Goal: Information Seeking & Learning: Learn about a topic

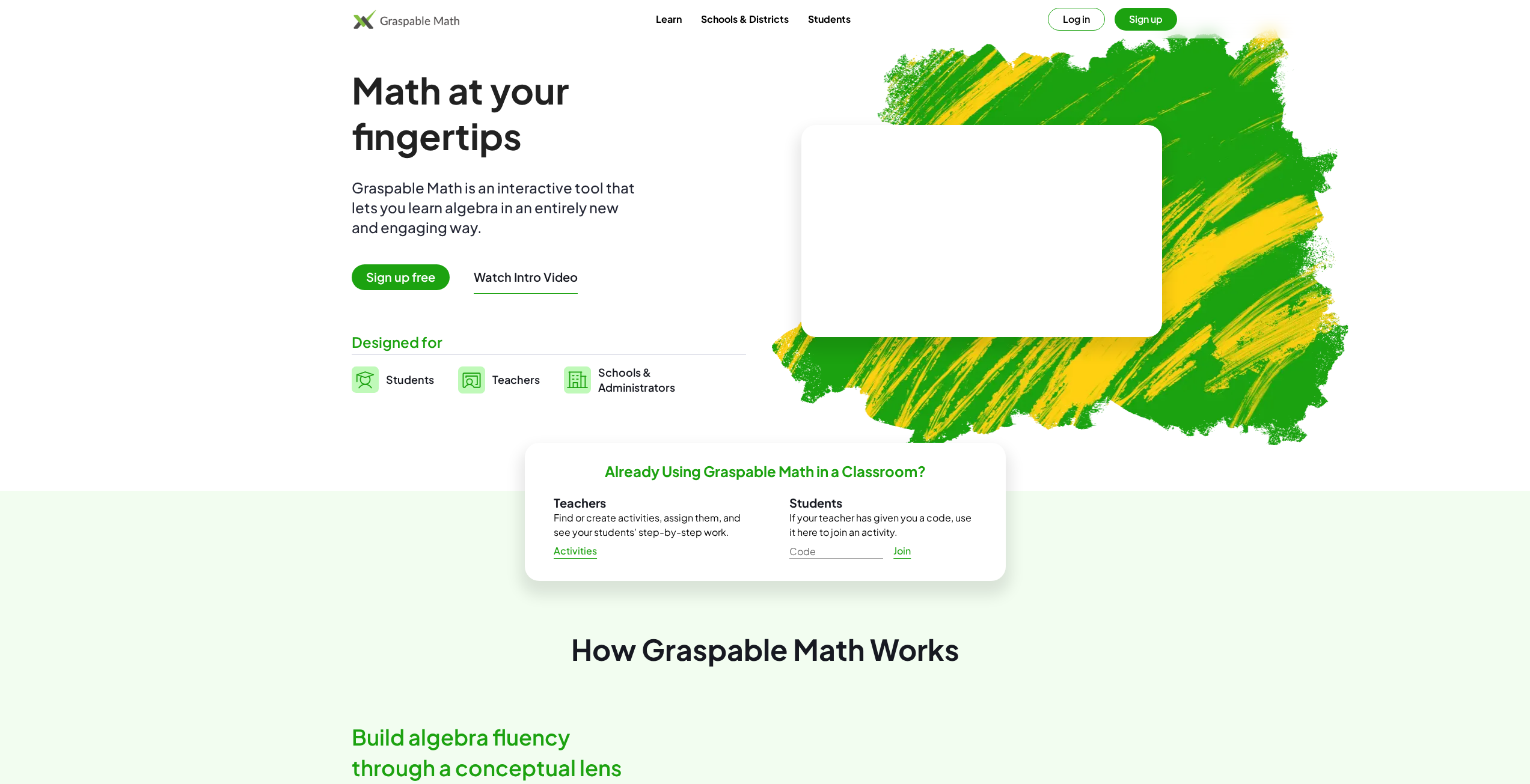
click at [911, 229] on video at bounding box center [982, 231] width 180 height 90
click at [1012, 222] on div at bounding box center [984, 219] width 106 height 44
drag, startPoint x: 980, startPoint y: 233, endPoint x: 973, endPoint y: 225, distance: 10.6
click at [979, 232] on div at bounding box center [984, 238] width 89 height 37
click at [992, 244] on div at bounding box center [984, 242] width 55 height 23
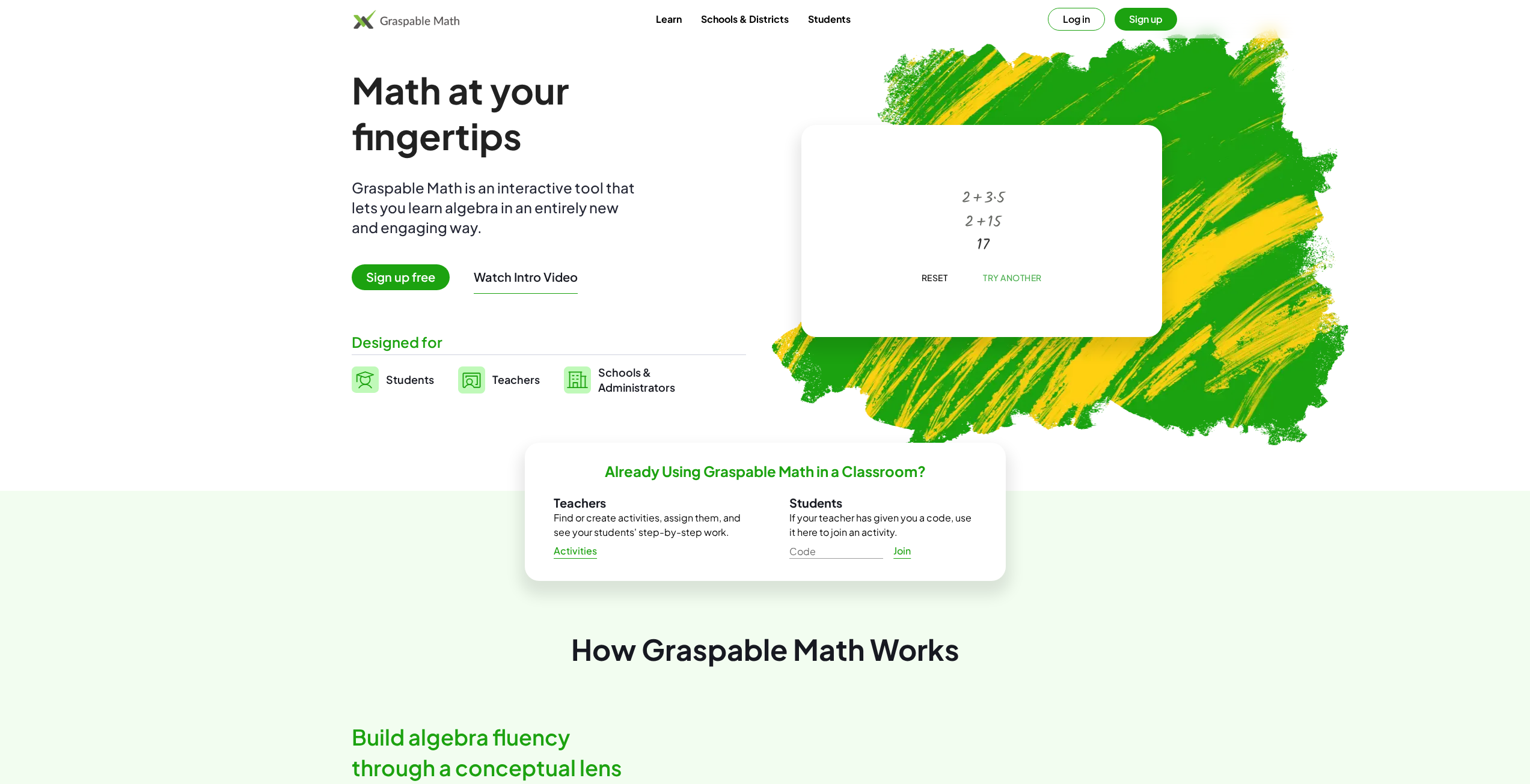
click at [1042, 171] on div "+ 2 + · 3 · 5 + 2 + 15 17 × Reset Try Another" at bounding box center [982, 171] width 211 height 0
click at [1040, 269] on button "Try Another" at bounding box center [1012, 278] width 78 height 22
drag, startPoint x: 946, startPoint y: 227, endPoint x: 938, endPoint y: 225, distance: 8.2
click at [944, 227] on div at bounding box center [984, 219] width 127 height 49
drag, startPoint x: 936, startPoint y: 223, endPoint x: 978, endPoint y: 220, distance: 42.1
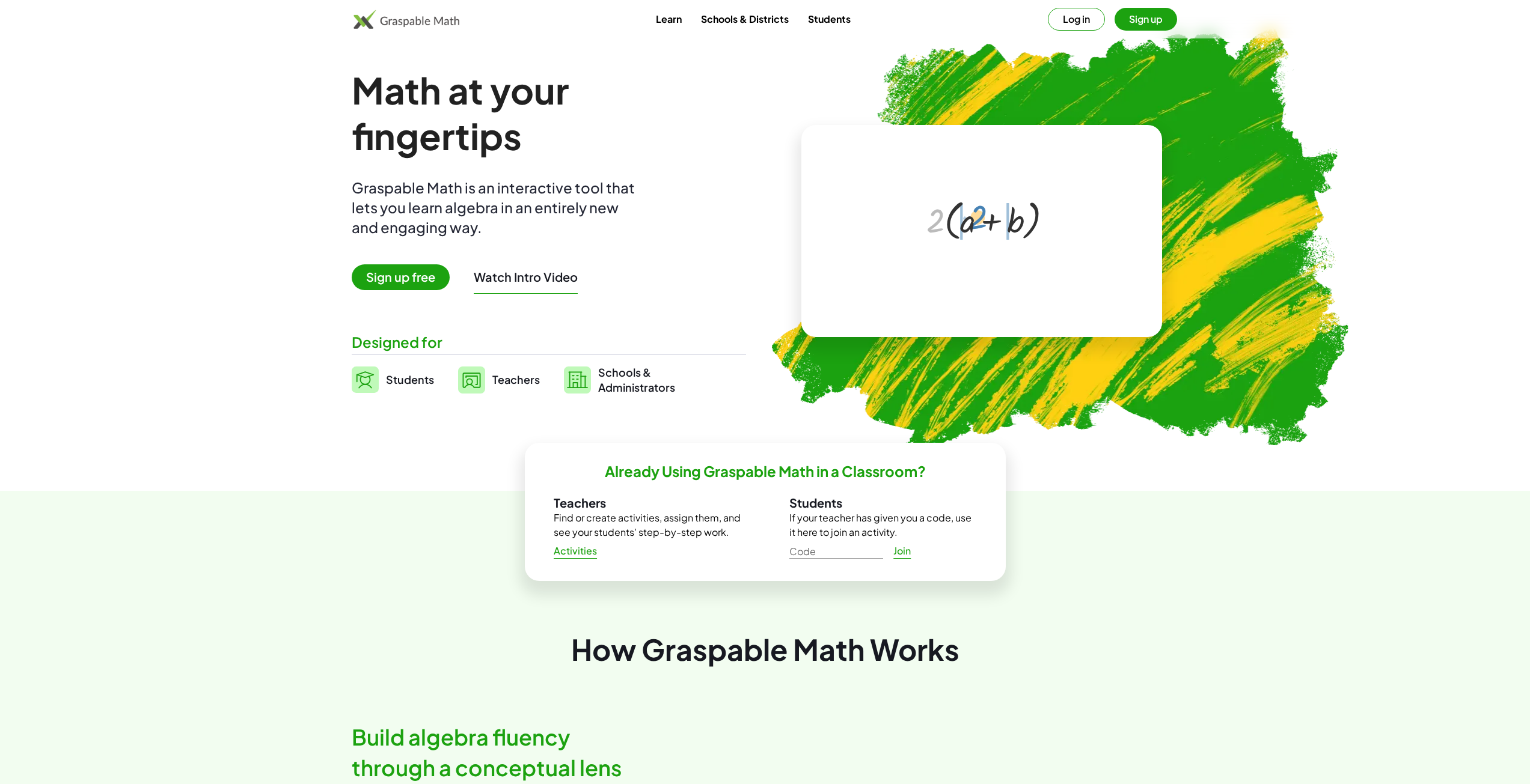
click at [978, 220] on div at bounding box center [984, 219] width 127 height 49
click at [1011, 280] on span "Try Another" at bounding box center [1012, 278] width 59 height 11
drag, startPoint x: 987, startPoint y: 200, endPoint x: 999, endPoint y: 238, distance: 39.8
click at [1000, 238] on div at bounding box center [984, 219] width 71 height 65
click at [993, 247] on div at bounding box center [984, 237] width 43 height 37
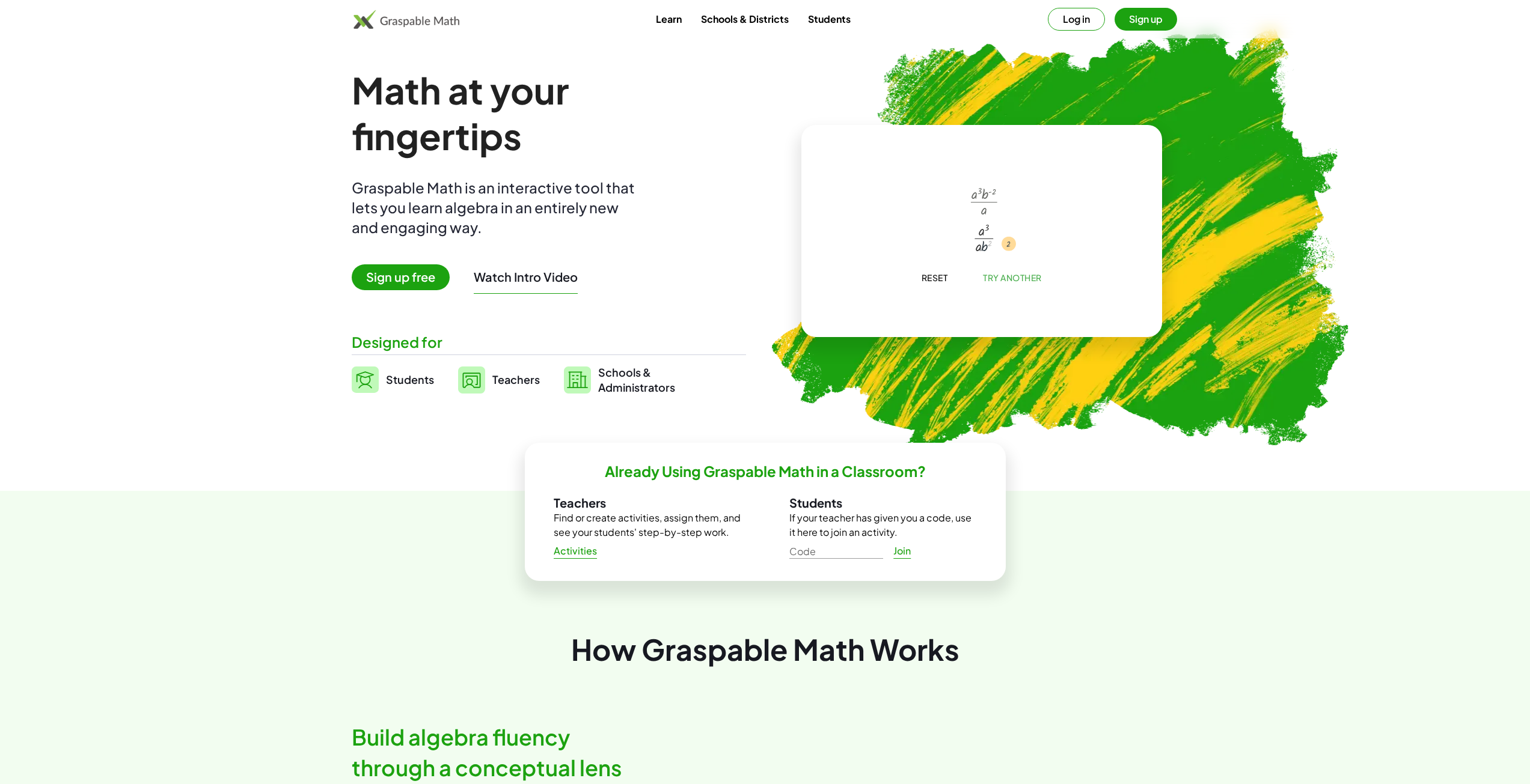
drag, startPoint x: 987, startPoint y: 244, endPoint x: 1013, endPoint y: 244, distance: 26.0
click at [1017, 287] on button "Try Another" at bounding box center [1012, 278] width 78 height 22
click at [983, 227] on div at bounding box center [984, 219] width 106 height 44
drag, startPoint x: 976, startPoint y: 224, endPoint x: 971, endPoint y: 220, distance: 6.4
click at [971, 220] on div at bounding box center [984, 219] width 106 height 44
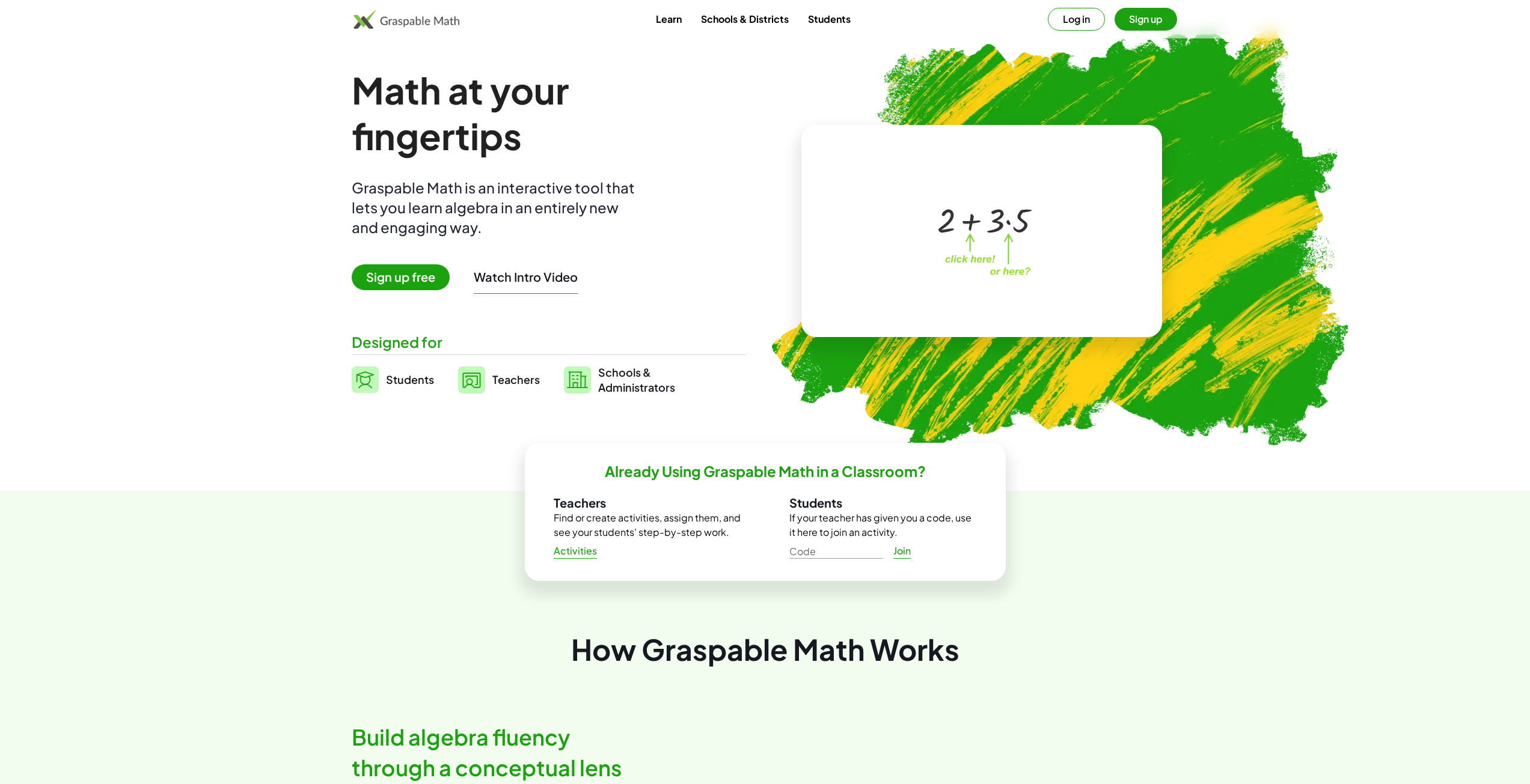
click at [1008, 227] on div at bounding box center [984, 219] width 106 height 44
click at [984, 220] on div "+ 2 + · 3 · 5 15 + 2 + · 3 · 5" at bounding box center [984, 220] width 0 height 0
click at [982, 216] on div at bounding box center [984, 200] width 89 height 37
drag, startPoint x: 984, startPoint y: 221, endPoint x: 942, endPoint y: 209, distance: 43.7
click at [984, 202] on div "+ 2 + · 3 · 5 + 2 + 15" at bounding box center [984, 202] width 0 height 0
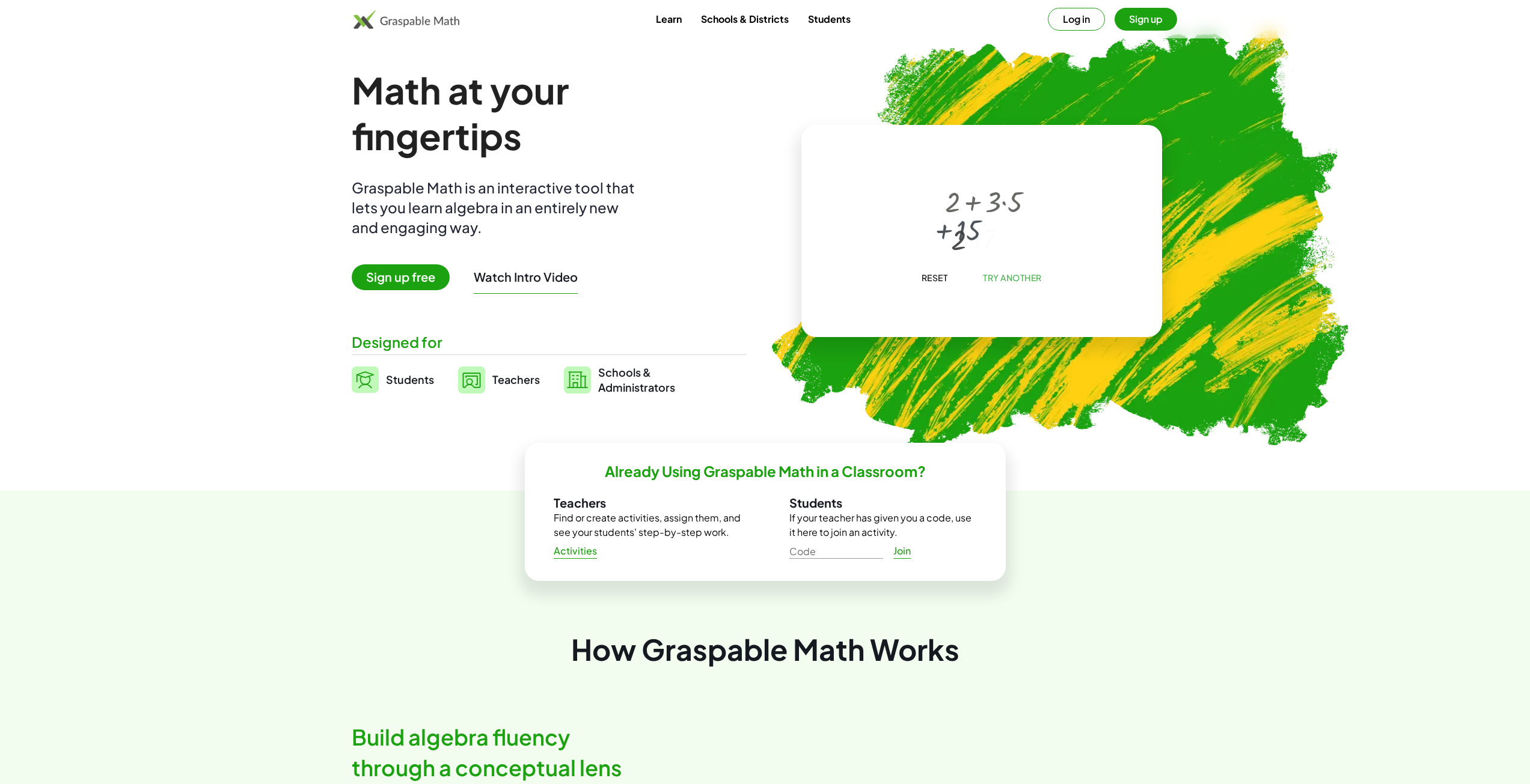
click at [944, 209] on div at bounding box center [984, 201] width 90 height 38
click at [950, 212] on div "+ 2 + · 3 · 5 + 2 + 15 17" at bounding box center [980, 223] width 71 height 76
click at [962, 214] on div at bounding box center [984, 219] width 55 height 24
click at [1022, 296] on div "+ 2 + · 3 · 5 + 2 + 15 17 × Reset Try Another" at bounding box center [982, 231] width 361 height 213
drag, startPoint x: 1012, startPoint y: 280, endPoint x: 1005, endPoint y: 272, distance: 10.6
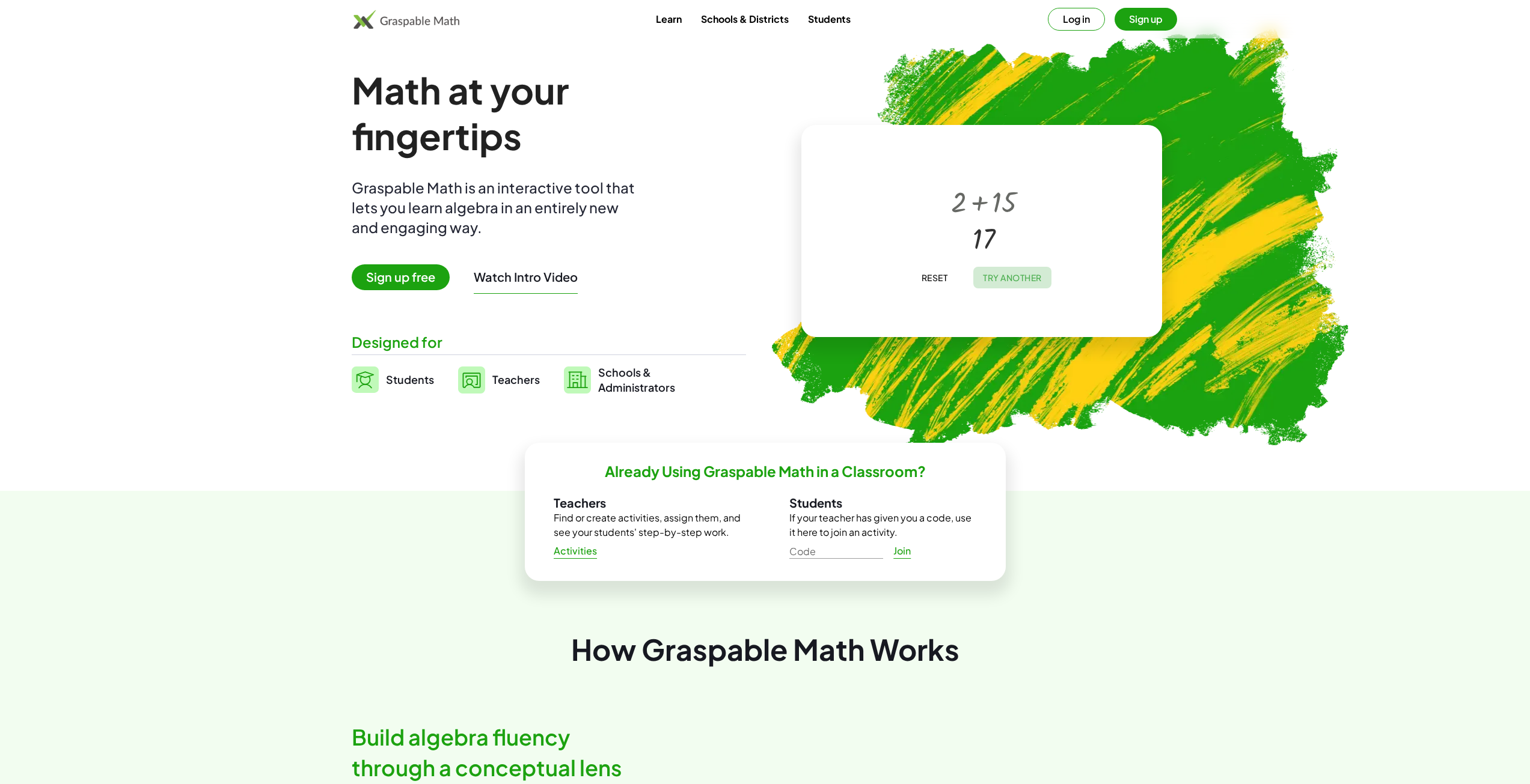
click at [1007, 274] on button "Try Another" at bounding box center [1012, 278] width 78 height 22
drag, startPoint x: 931, startPoint y: 218, endPoint x: 964, endPoint y: 214, distance: 33.2
click at [964, 214] on div at bounding box center [984, 219] width 127 height 49
click at [1071, 13] on button "Log in" at bounding box center [1076, 19] width 57 height 23
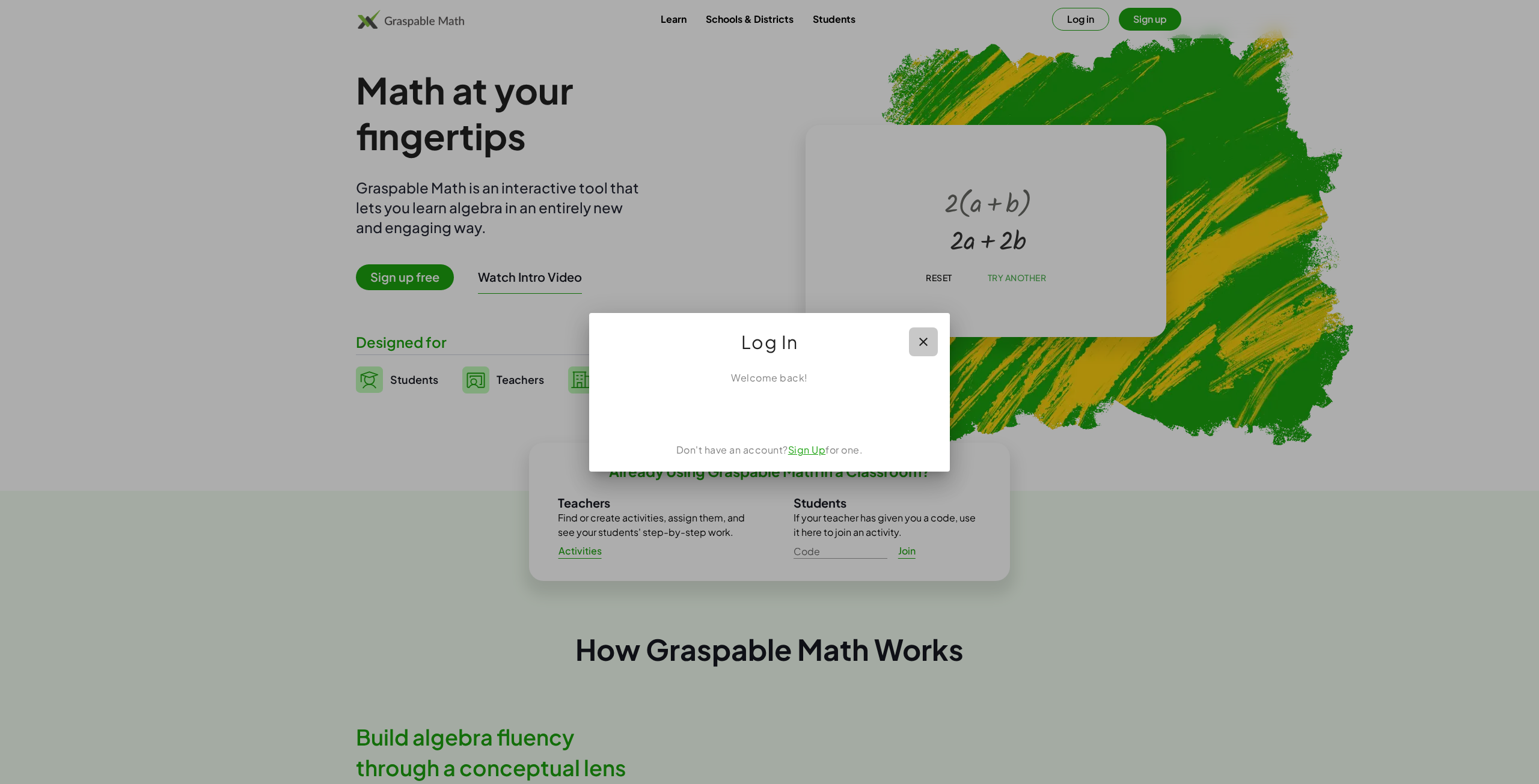
drag, startPoint x: 936, startPoint y: 346, endPoint x: 1040, endPoint y: 381, distance: 109.7
click at [942, 348] on div "Log In" at bounding box center [769, 336] width 361 height 48
click at [912, 336] on button "button" at bounding box center [924, 342] width 29 height 29
